Goal: Find specific page/section: Find specific page/section

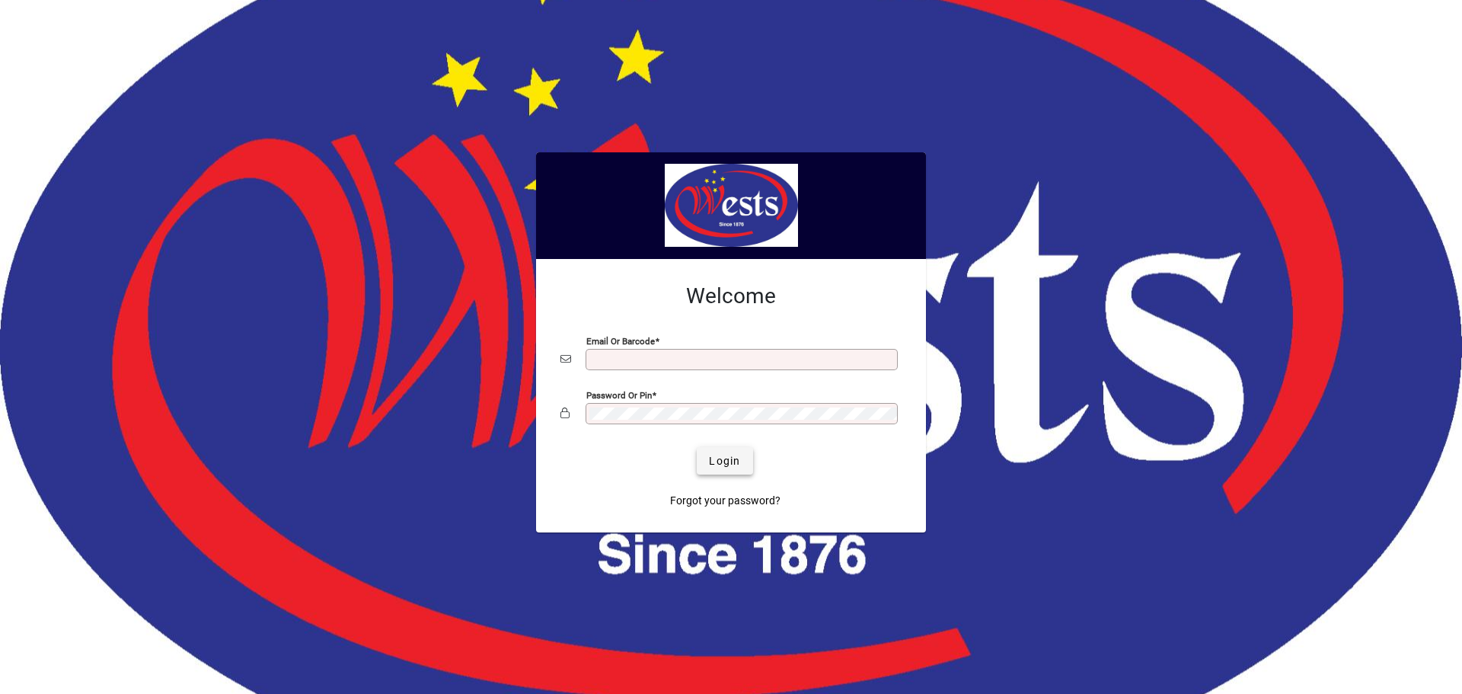
type input "**********"
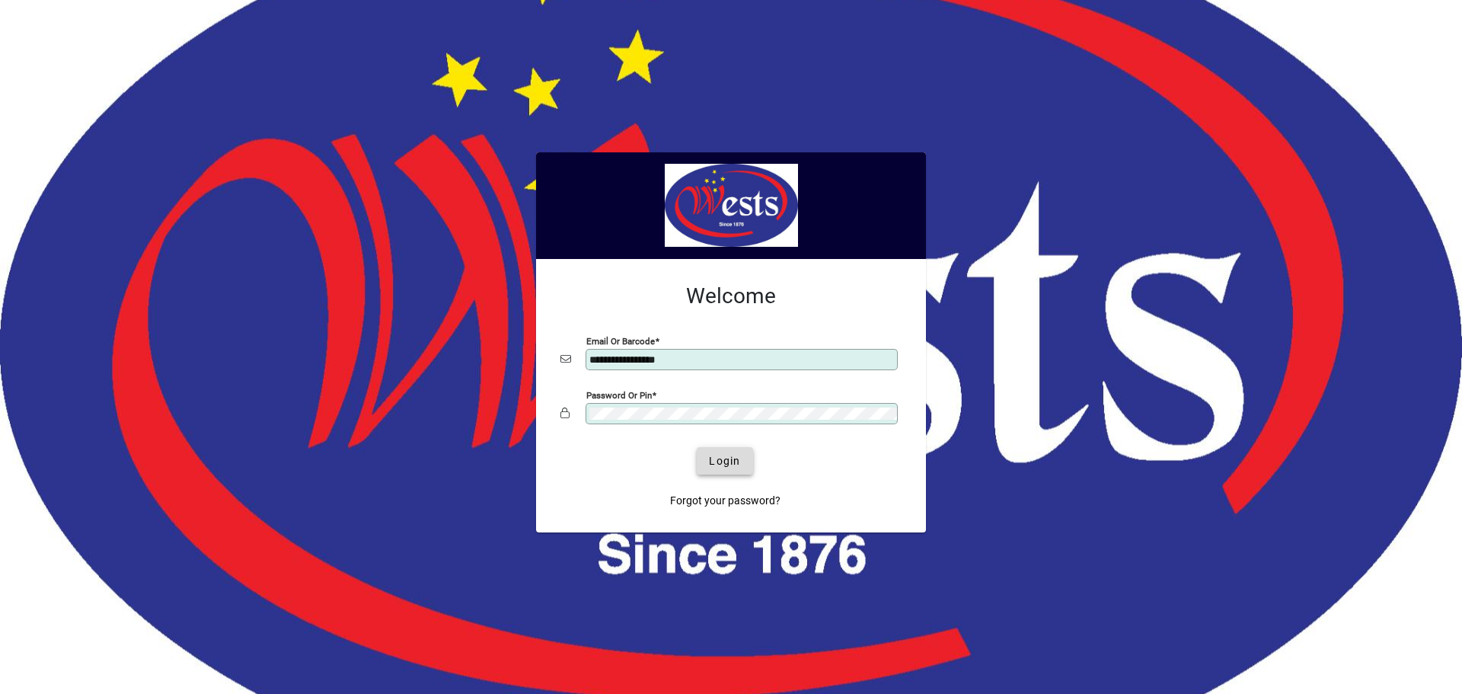
click at [719, 468] on span "Login" at bounding box center [724, 461] width 31 height 16
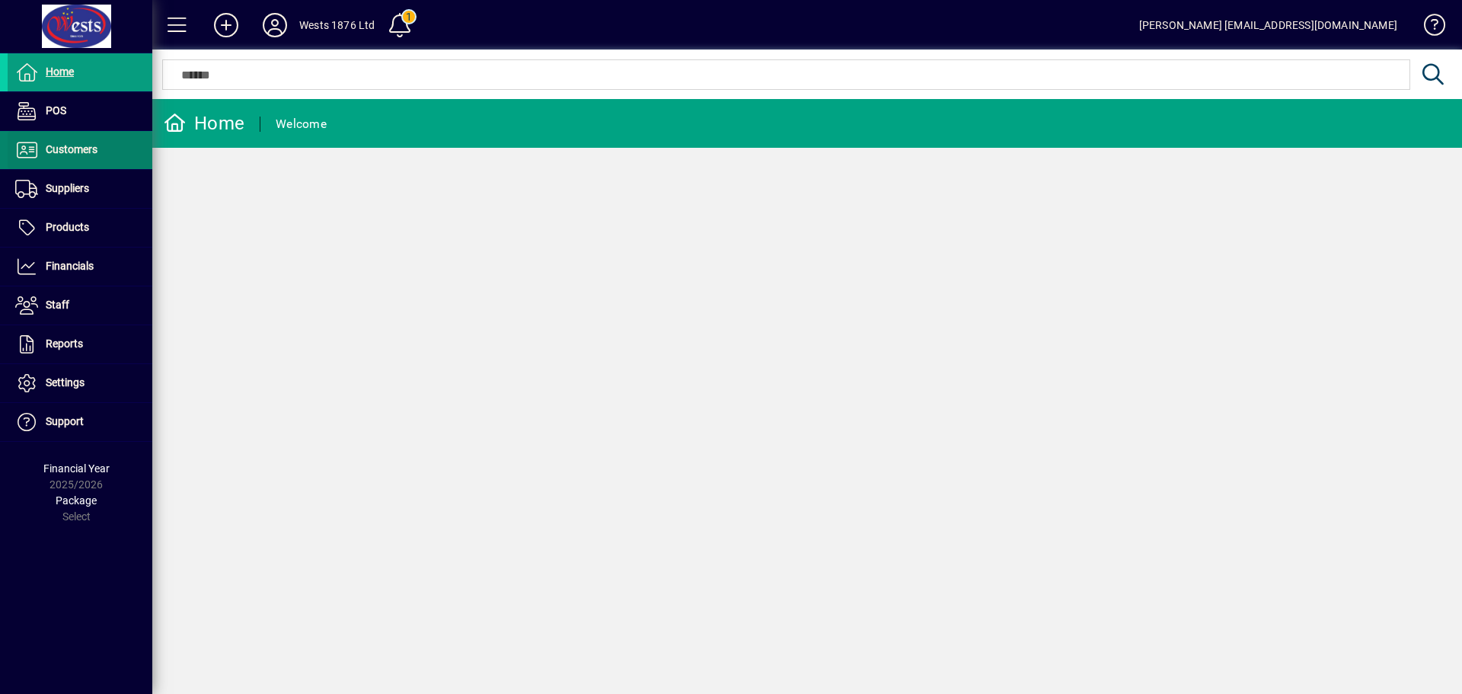
click at [68, 150] on span "Customers" at bounding box center [72, 149] width 52 height 12
